Goal: Task Accomplishment & Management: Complete application form

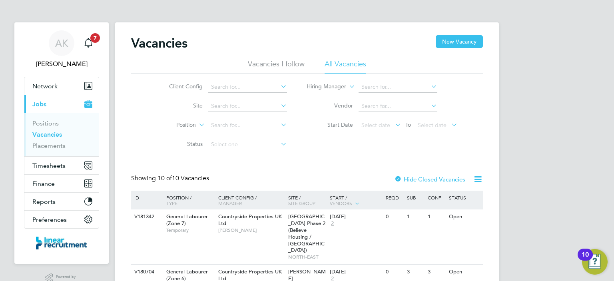
click at [47, 133] on link "Vacancies" at bounding box center [47, 135] width 30 height 8
click at [52, 166] on span "Timesheets" at bounding box center [48, 166] width 33 height 8
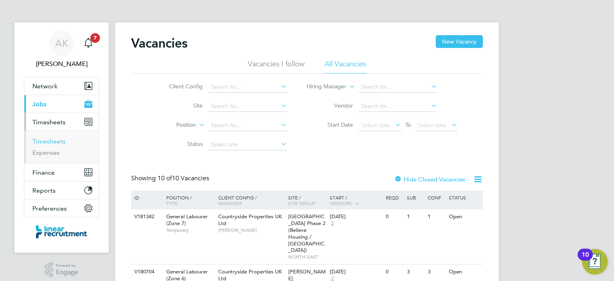
click at [41, 140] on link "Timesheets" at bounding box center [48, 141] width 33 height 8
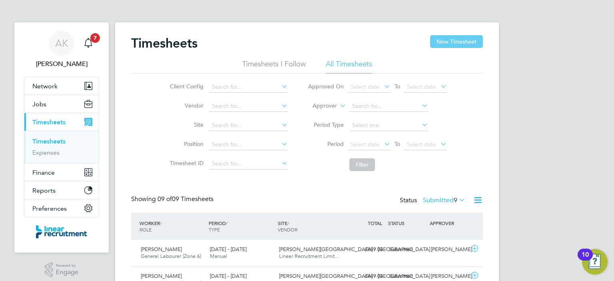
click at [440, 44] on button "New Timesheet" at bounding box center [456, 41] width 53 height 13
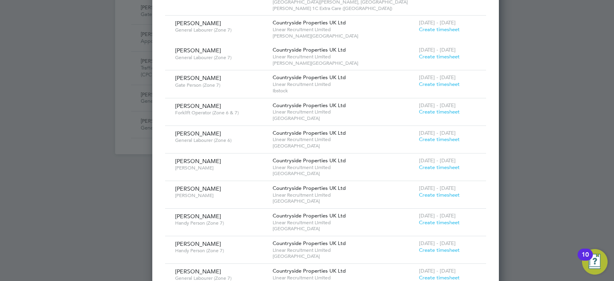
click at [419, 129] on span "[DATE] - [DATE]" at bounding box center [437, 132] width 37 height 7
click at [419, 136] on span "Create timesheet" at bounding box center [439, 139] width 41 height 7
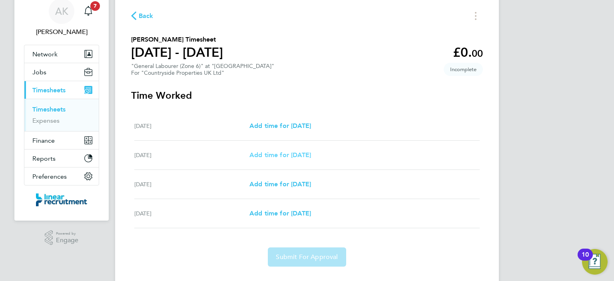
click at [269, 154] on span "Add time for [DATE]" at bounding box center [280, 155] width 62 height 8
select select "30"
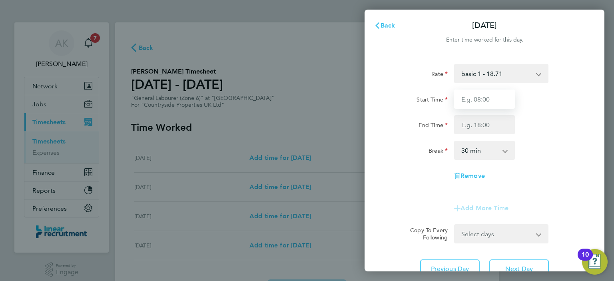
click at [480, 93] on input "Start Time" at bounding box center [484, 99] width 61 height 19
type input "07:30"
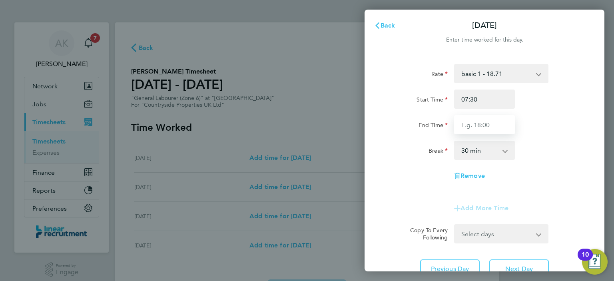
click at [472, 126] on input "End Time" at bounding box center [484, 124] width 61 height 19
type input "16:30"
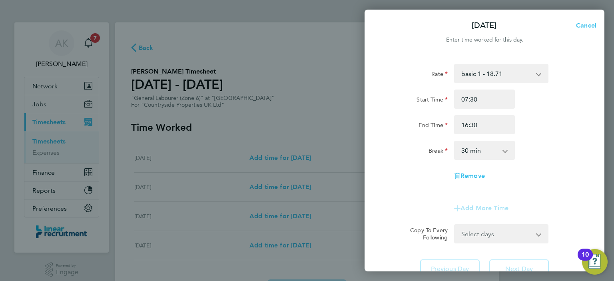
click at [484, 151] on select "0 min 15 min 30 min 45 min 60 min 75 min 90 min" at bounding box center [480, 150] width 50 height 18
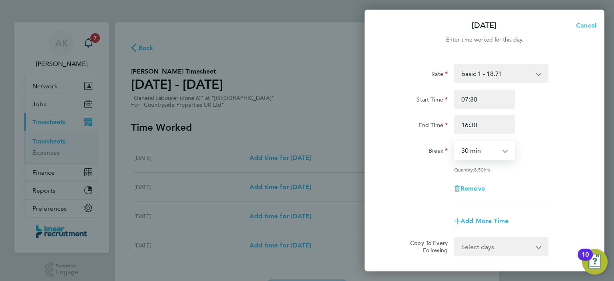
select select "60"
click at [455, 141] on select "0 min 15 min 30 min 45 min 60 min 75 min 90 min" at bounding box center [480, 150] width 50 height 18
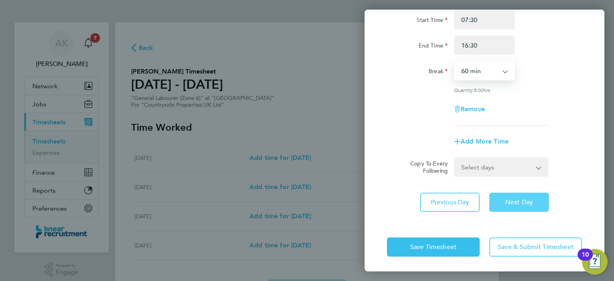
click at [520, 205] on span "Next Day" at bounding box center [519, 202] width 28 height 8
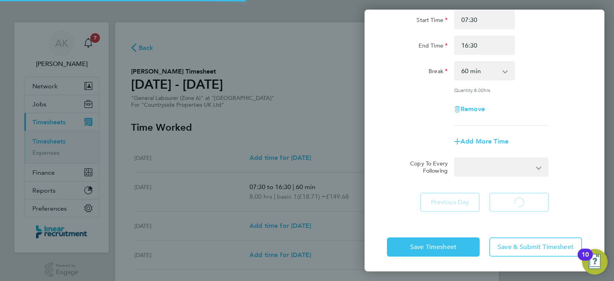
select select "30"
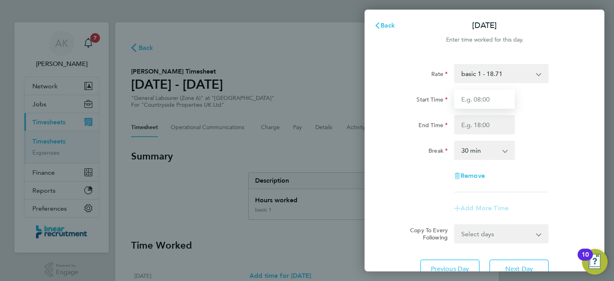
click at [478, 104] on input "Start Time" at bounding box center [484, 99] width 61 height 19
type input "07:30"
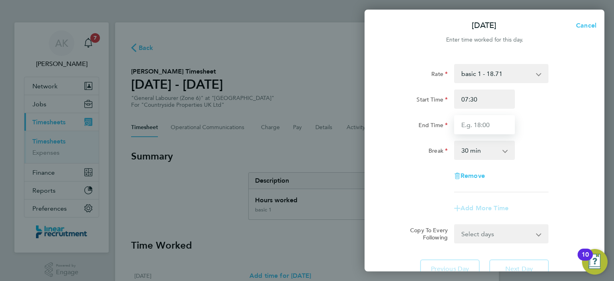
click at [487, 128] on input "End Time" at bounding box center [484, 124] width 61 height 19
type input "16:30"
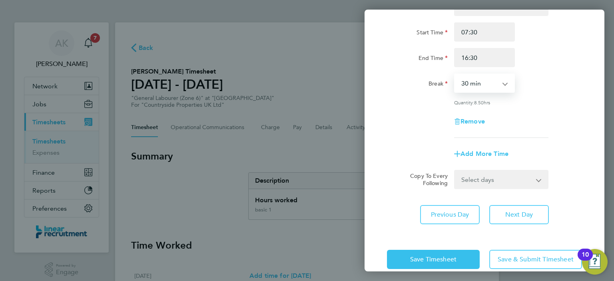
click at [483, 87] on select "0 min 15 min 30 min 45 min 60 min 75 min 90 min" at bounding box center [480, 83] width 50 height 18
select select "60"
click at [455, 74] on select "0 min 15 min 30 min 45 min 60 min 75 min 90 min" at bounding box center [480, 83] width 50 height 18
click at [535, 137] on div at bounding box center [501, 137] width 101 height 0
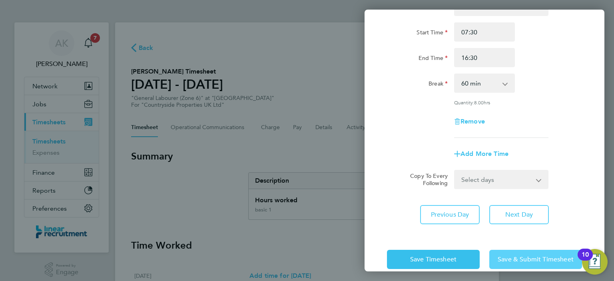
click at [523, 255] on span "Save & Submit Timesheet" at bounding box center [536, 259] width 76 height 8
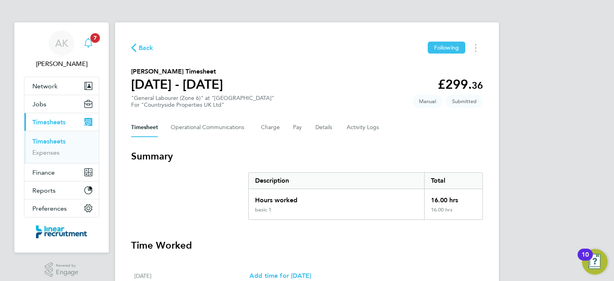
click at [90, 44] on icon "Main navigation" at bounding box center [89, 43] width 10 height 10
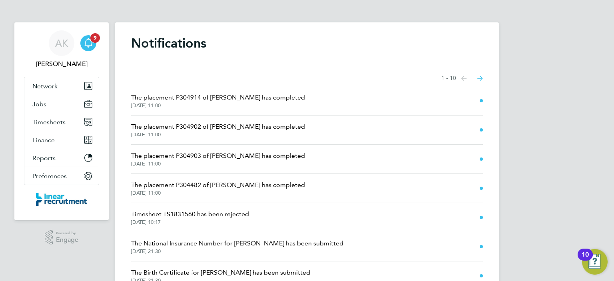
click at [85, 49] on div "Main navigation" at bounding box center [88, 43] width 16 height 16
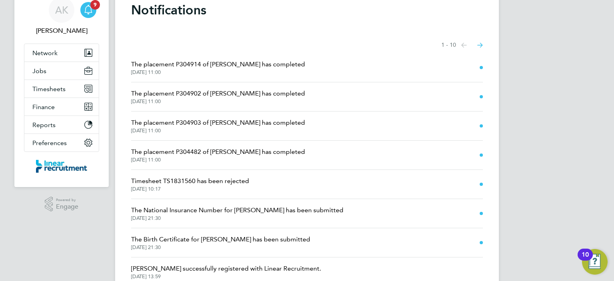
scroll to position [33, 0]
